Goal: Information Seeking & Learning: Compare options

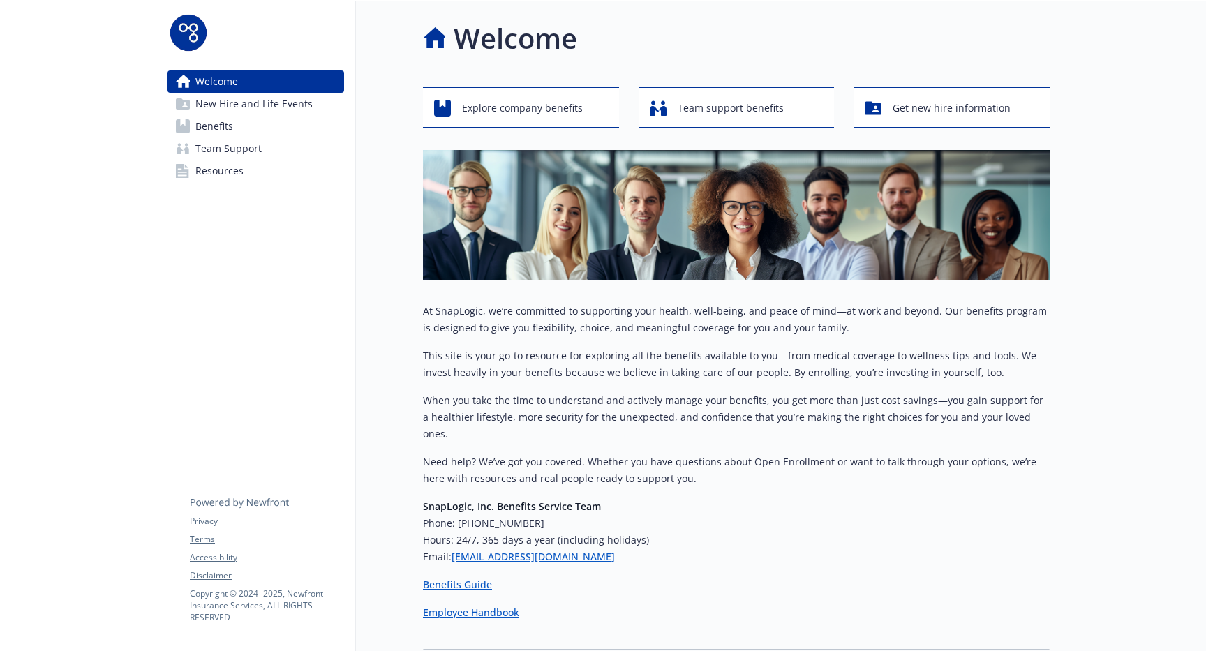
click at [250, 122] on link "Benefits" at bounding box center [255, 126] width 177 height 22
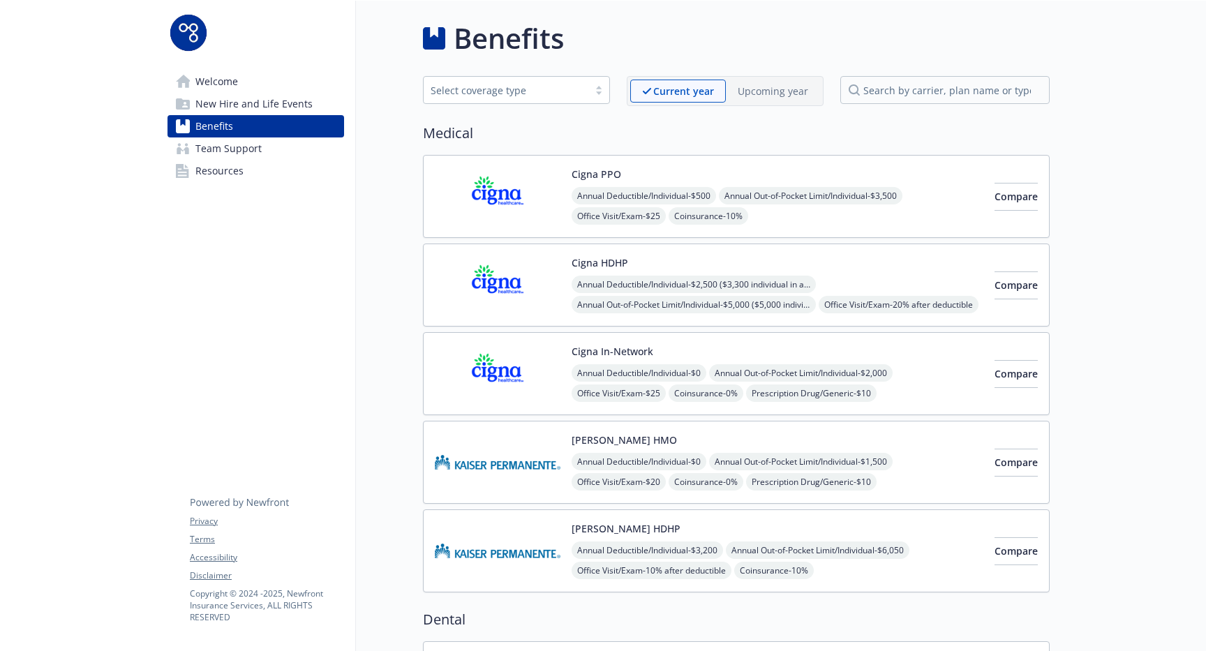
click at [244, 76] on link "Welcome" at bounding box center [255, 81] width 177 height 22
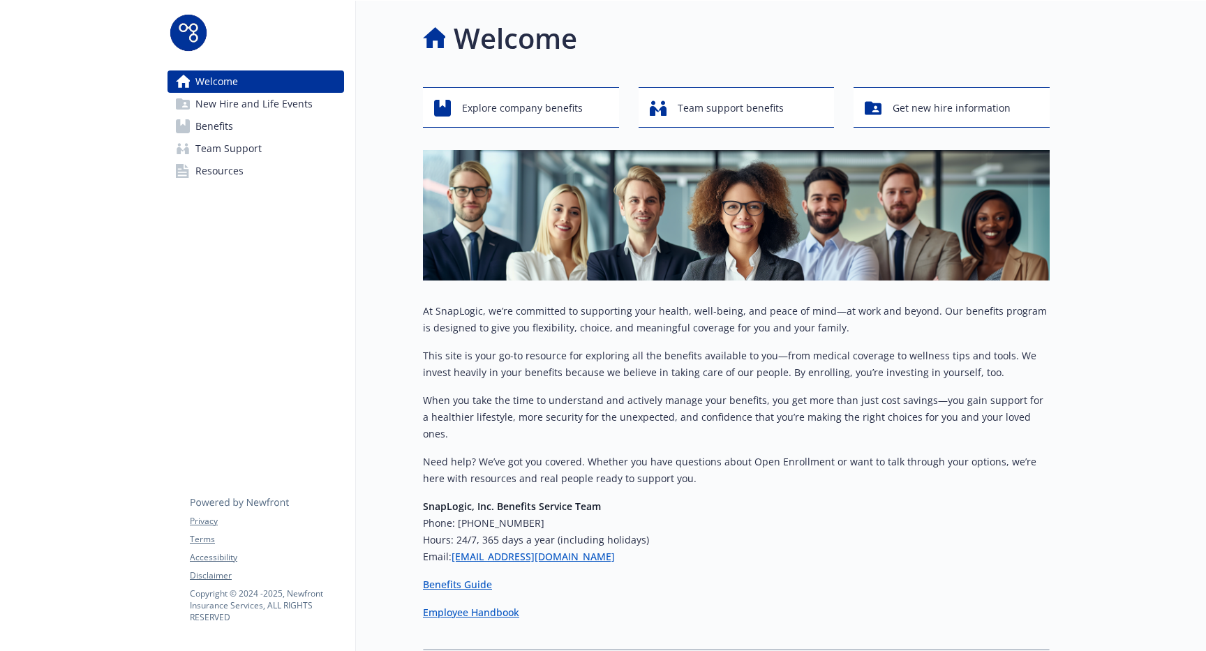
click at [257, 100] on span "New Hire and Life Events" at bounding box center [253, 104] width 117 height 22
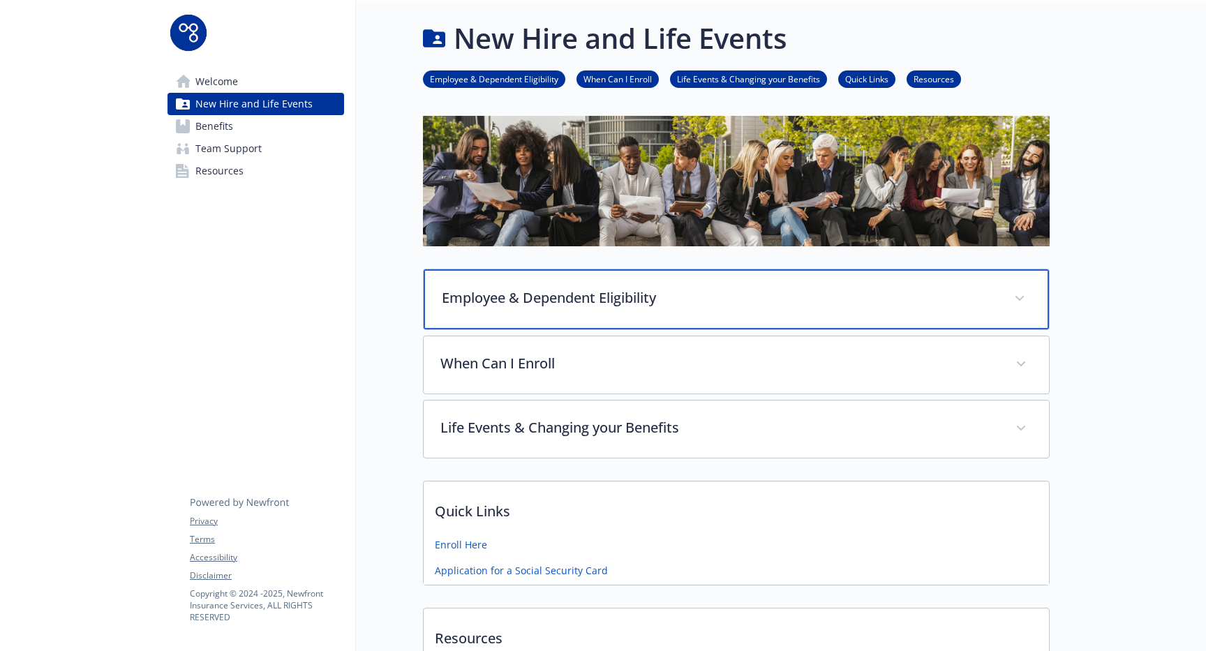
click at [709, 304] on p "Employee & Dependent Eligibility" at bounding box center [719, 298] width 555 height 21
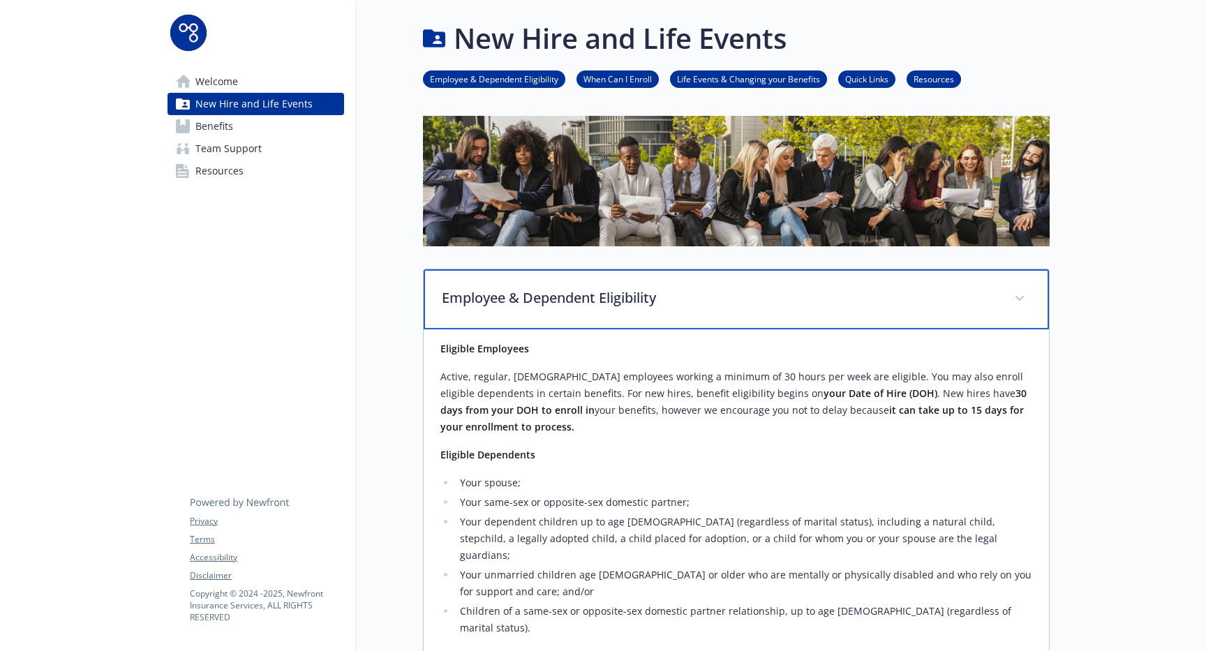
click at [709, 304] on p "Employee & Dependent Eligibility" at bounding box center [719, 298] width 555 height 21
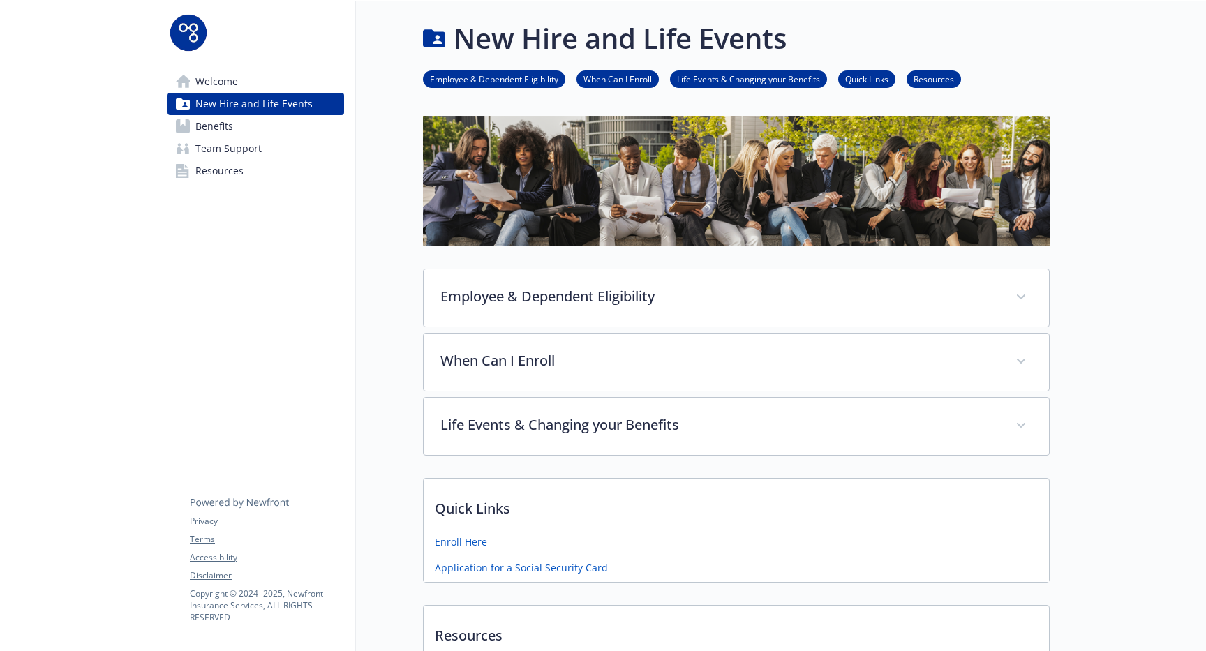
click at [623, 78] on link "When Can I Enroll" at bounding box center [617, 78] width 82 height 13
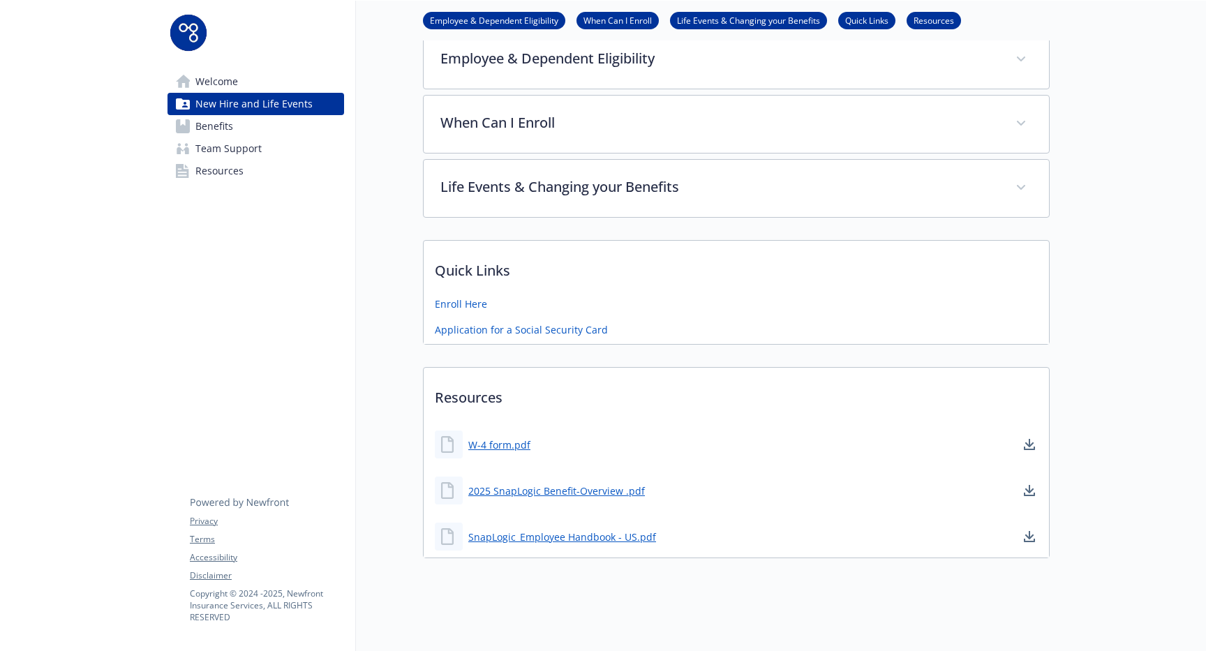
scroll to position [246, 0]
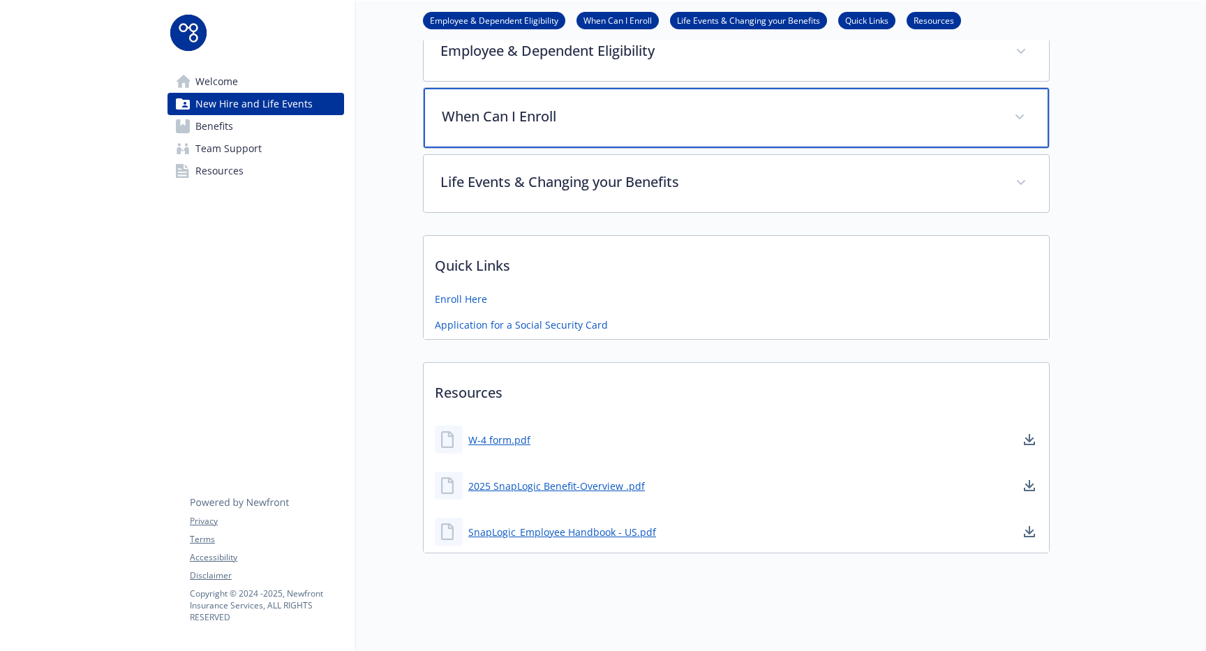
click at [622, 126] on div "When Can I Enroll" at bounding box center [736, 118] width 625 height 60
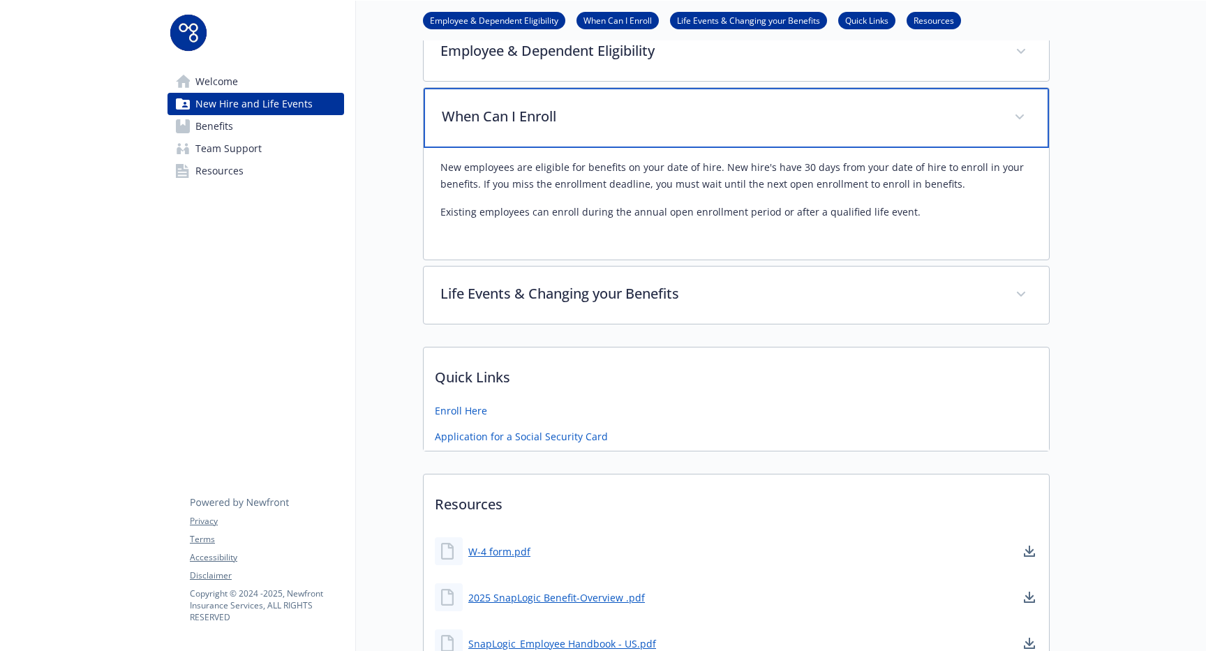
scroll to position [0, 0]
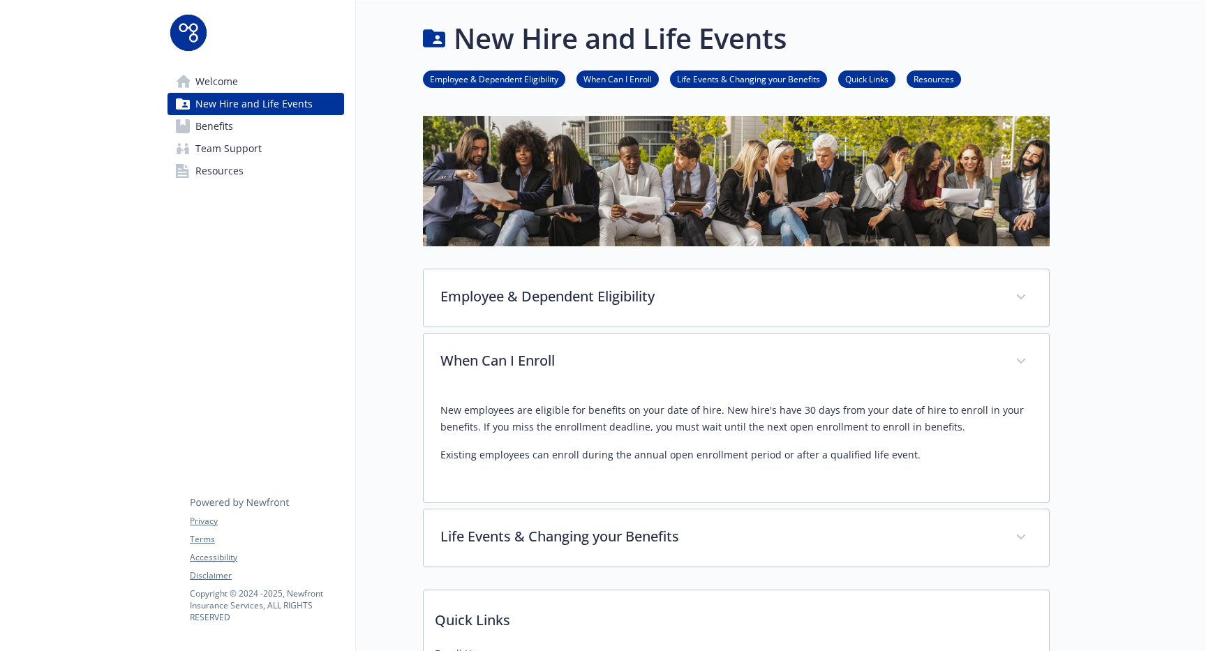
click at [253, 123] on link "Benefits" at bounding box center [255, 126] width 177 height 22
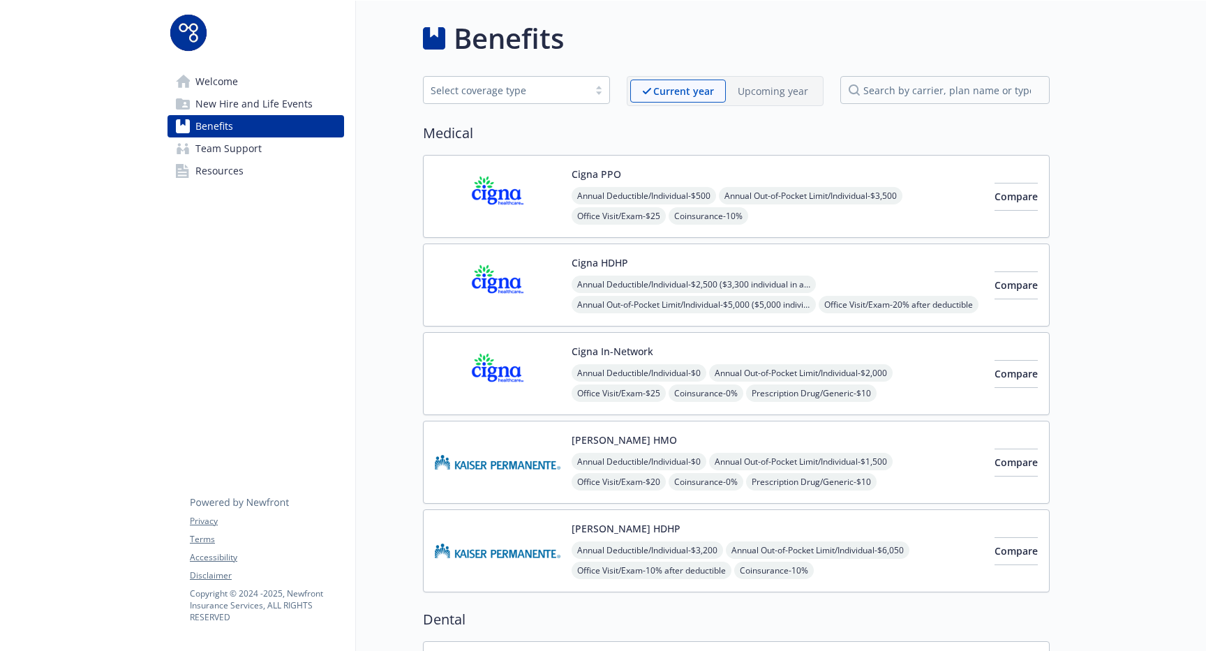
click at [761, 94] on p "Upcoming year" at bounding box center [773, 91] width 70 height 15
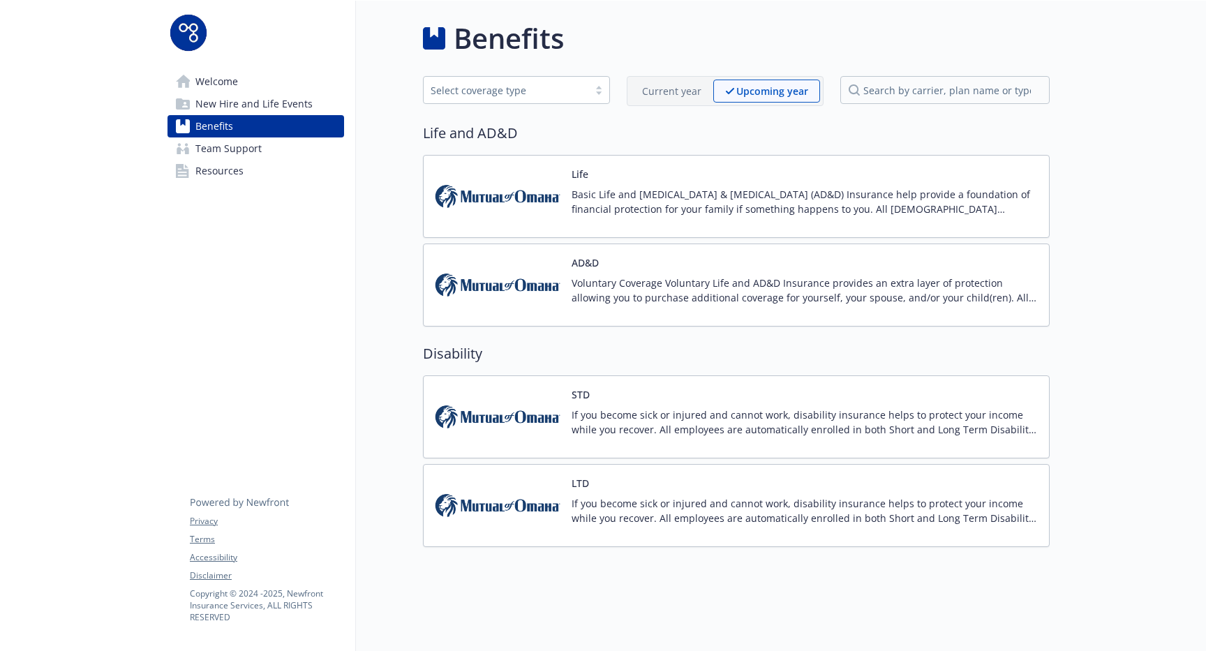
click at [679, 94] on p "Current year" at bounding box center [671, 91] width 59 height 15
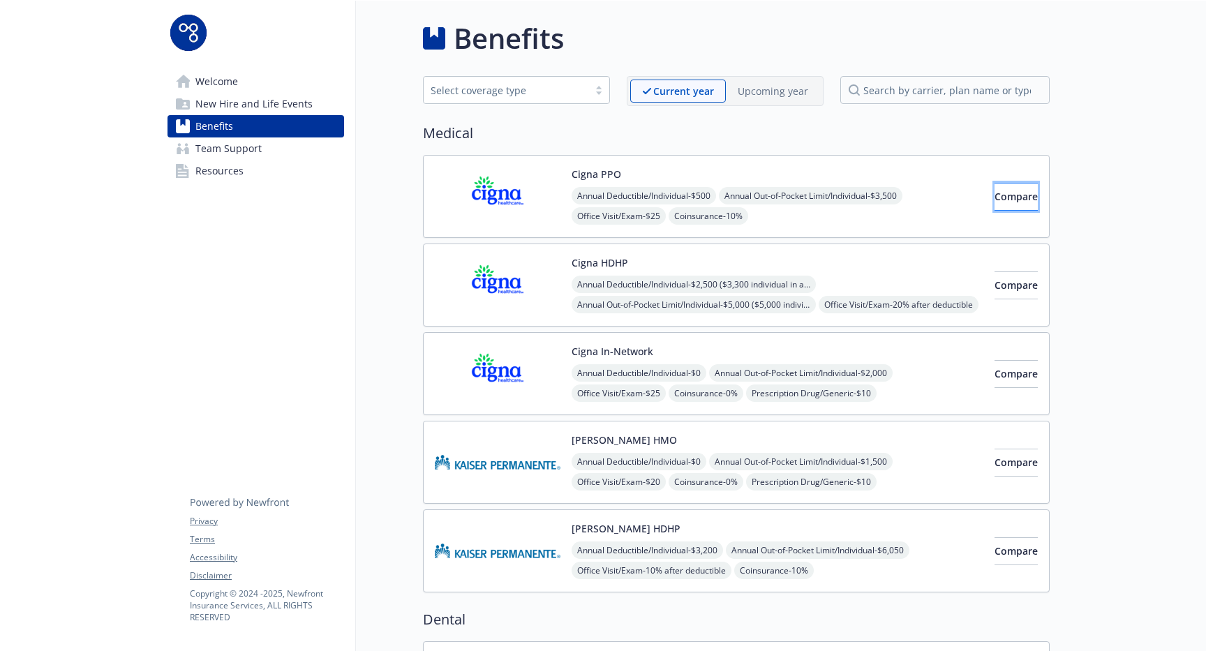
click at [994, 200] on span "Compare" at bounding box center [1015, 196] width 43 height 13
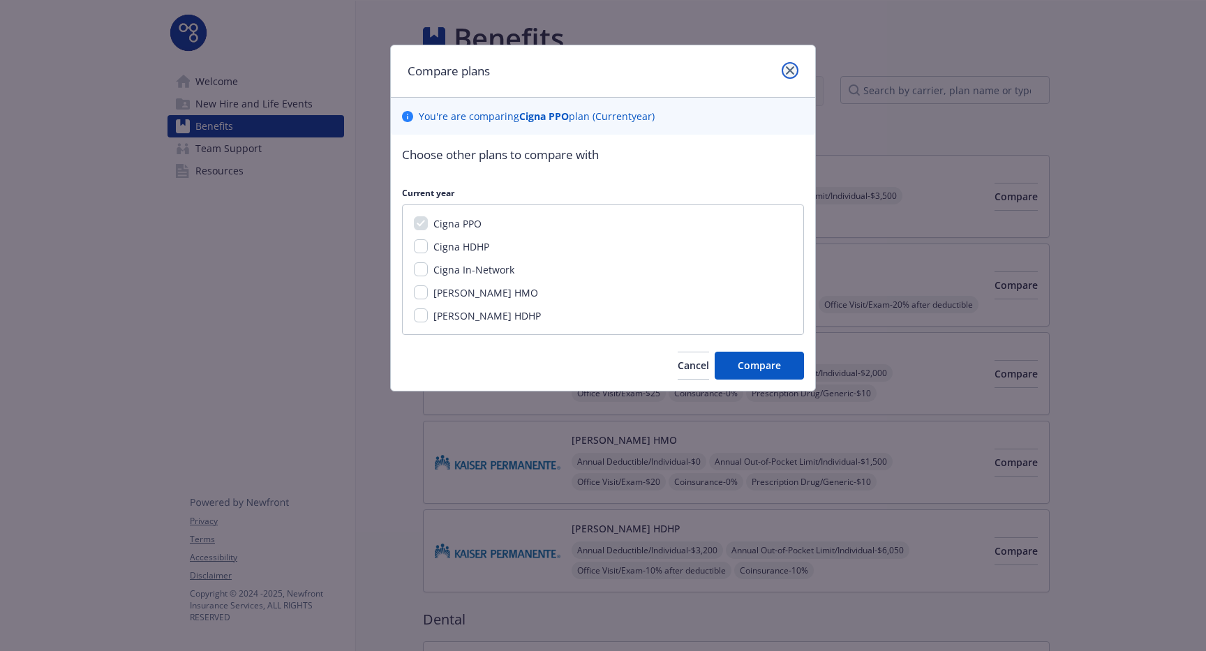
click at [790, 67] on icon "close" at bounding box center [790, 70] width 8 height 8
